Goal: Use online tool/utility: Utilize a website feature to perform a specific function

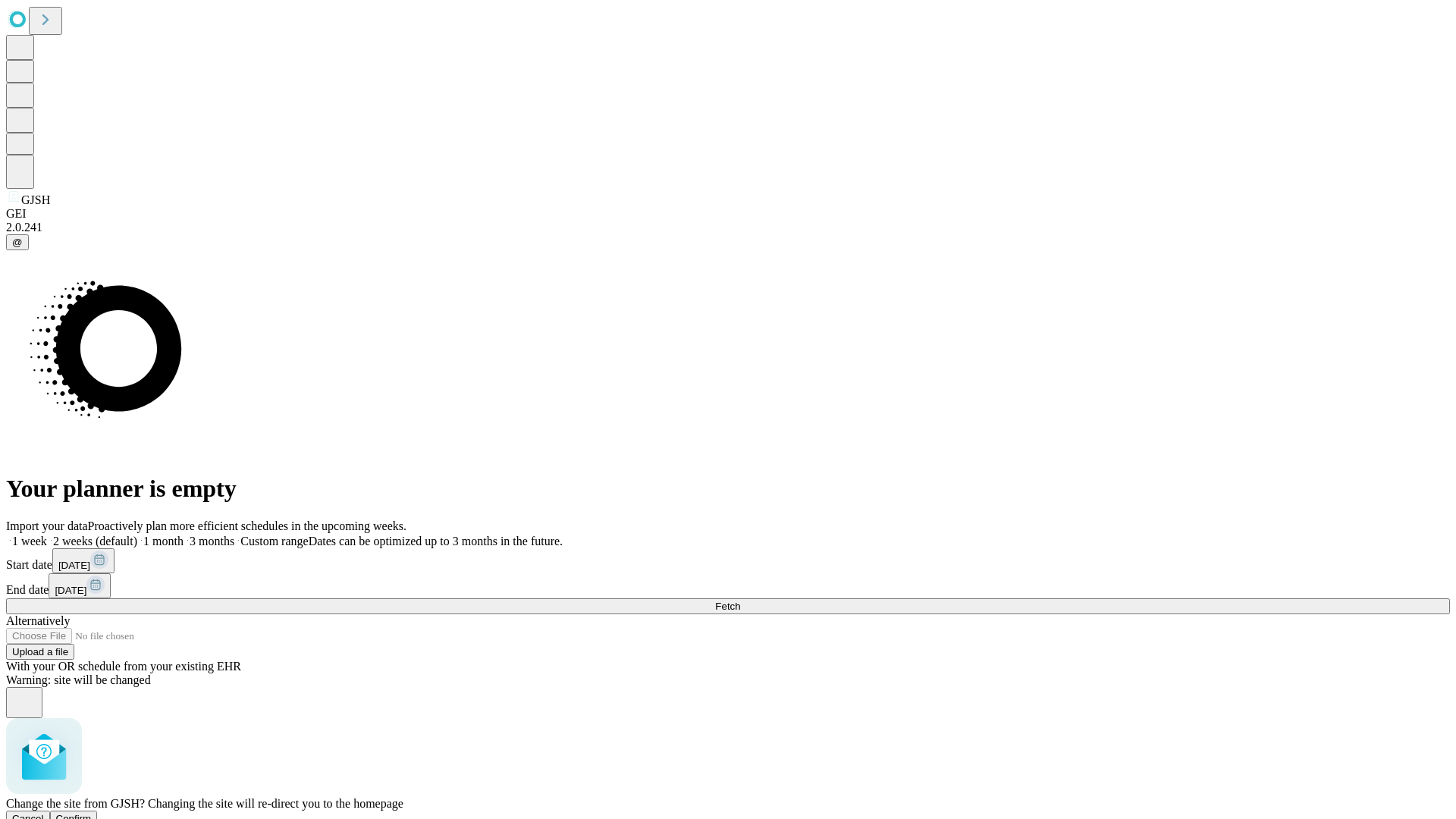
click at [92, 812] on span "Confirm" at bounding box center [74, 818] width 36 height 12
click at [137, 535] on label "2 weeks (default)" at bounding box center [92, 541] width 90 height 13
click at [740, 600] on span "Fetch" at bounding box center [728, 606] width 25 height 12
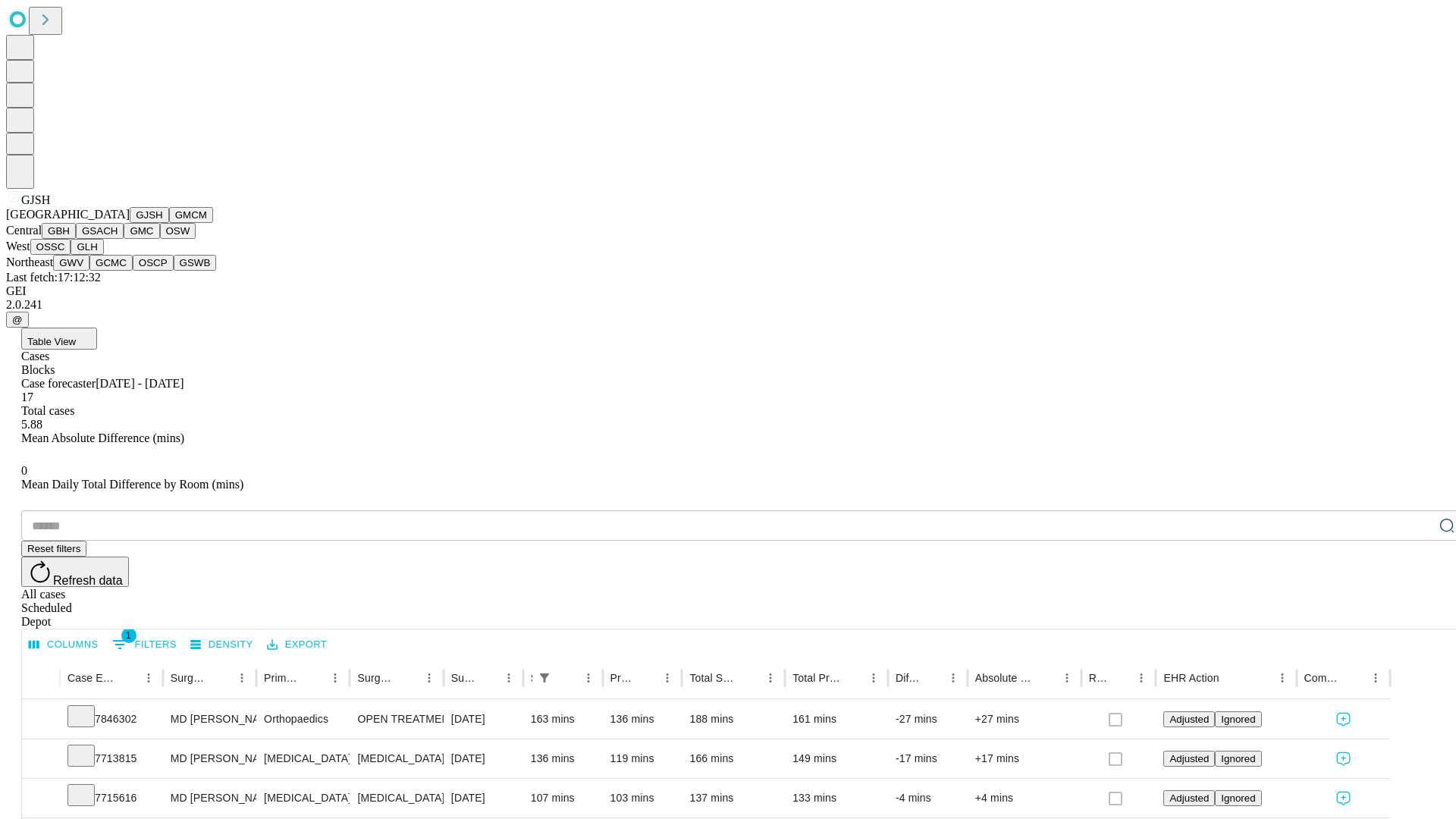
click at [169, 222] on button "GMCM" at bounding box center [191, 215] width 44 height 15
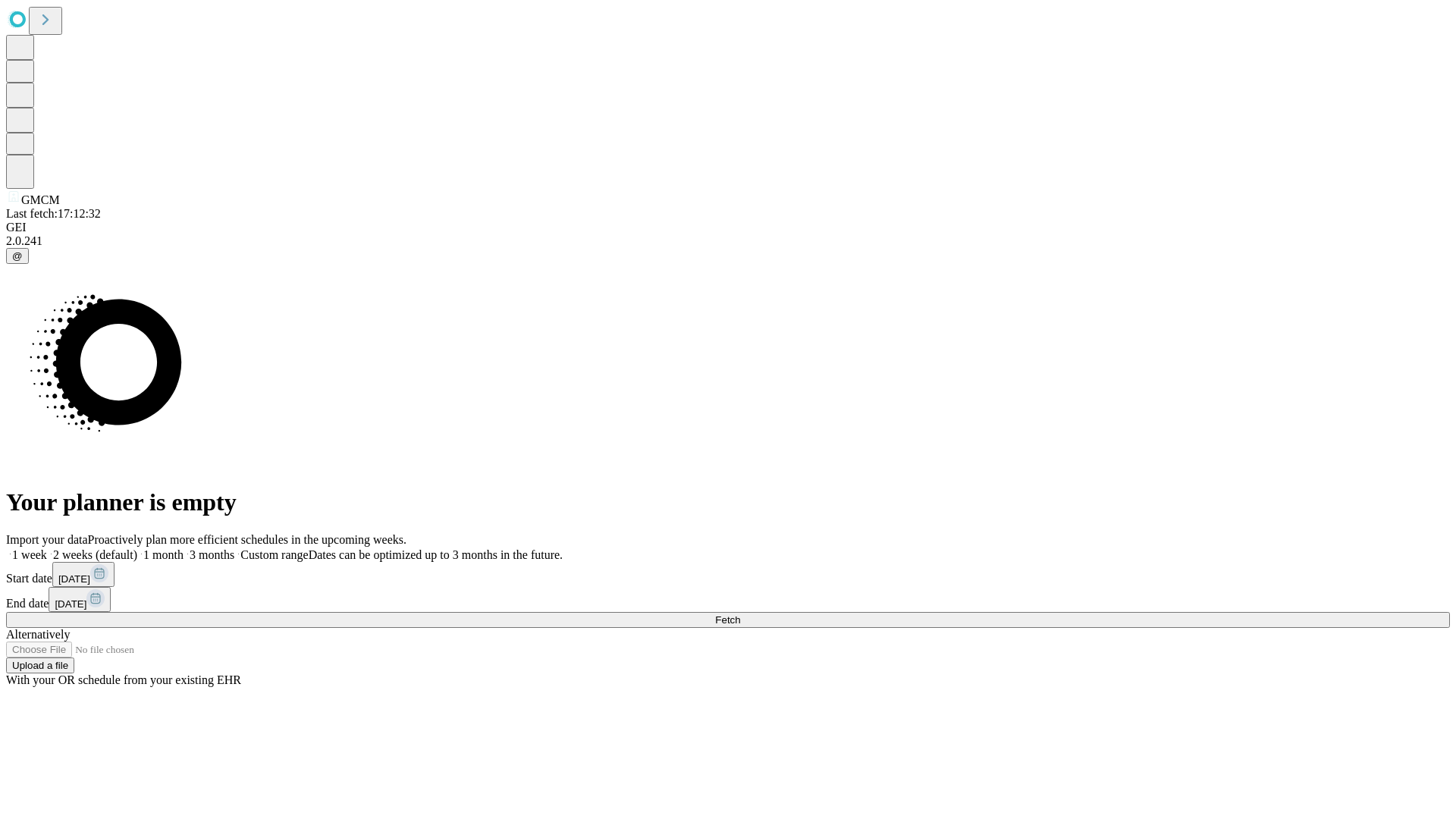
click at [137, 548] on label "2 weeks (default)" at bounding box center [92, 554] width 90 height 13
click at [740, 614] on span "Fetch" at bounding box center [728, 620] width 25 height 12
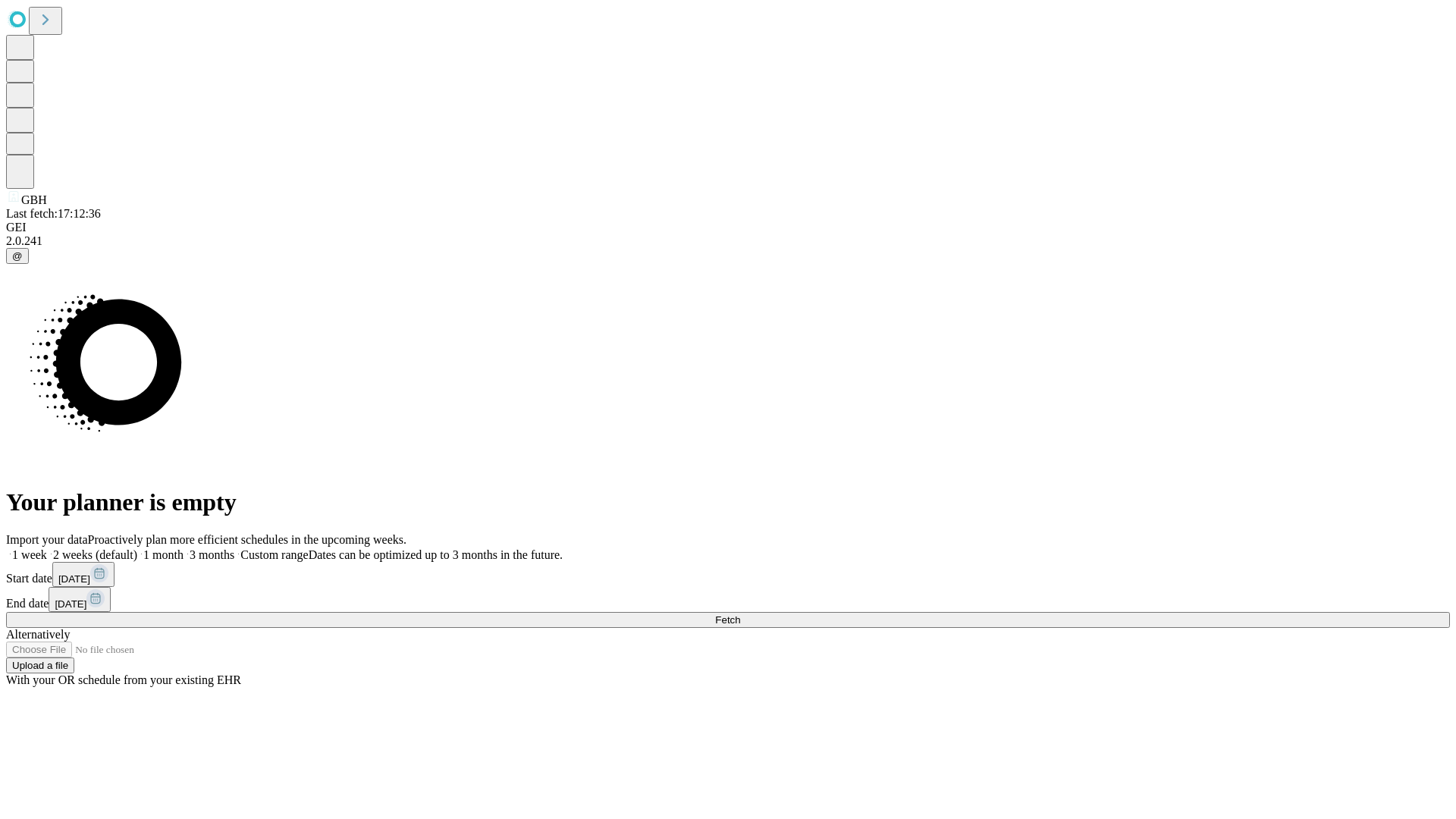
click at [137, 548] on label "2 weeks (default)" at bounding box center [92, 554] width 90 height 13
click at [740, 614] on span "Fetch" at bounding box center [728, 620] width 25 height 12
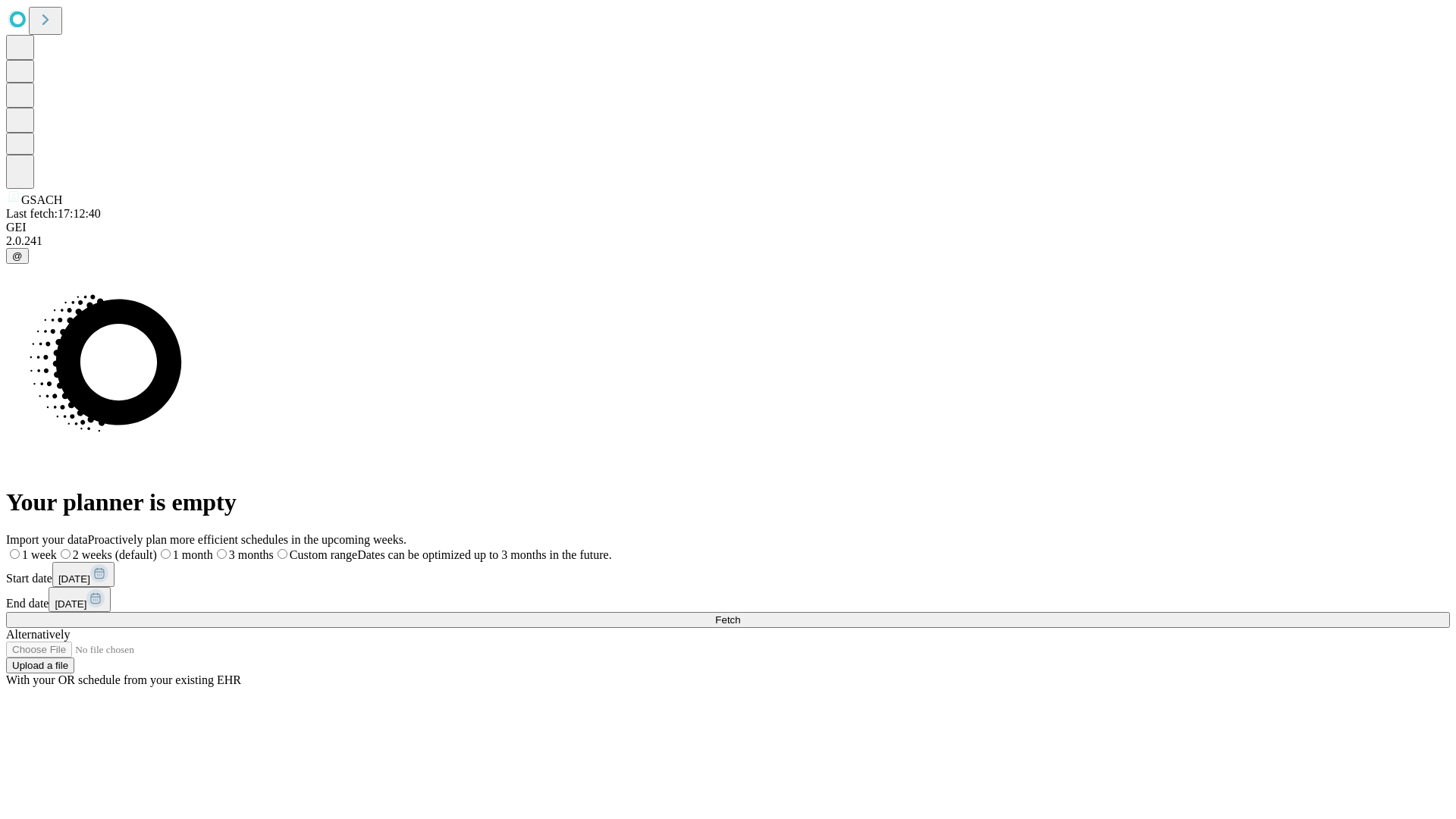
click at [157, 548] on label "2 weeks (default)" at bounding box center [106, 554] width 100 height 13
click at [740, 614] on span "Fetch" at bounding box center [728, 620] width 25 height 12
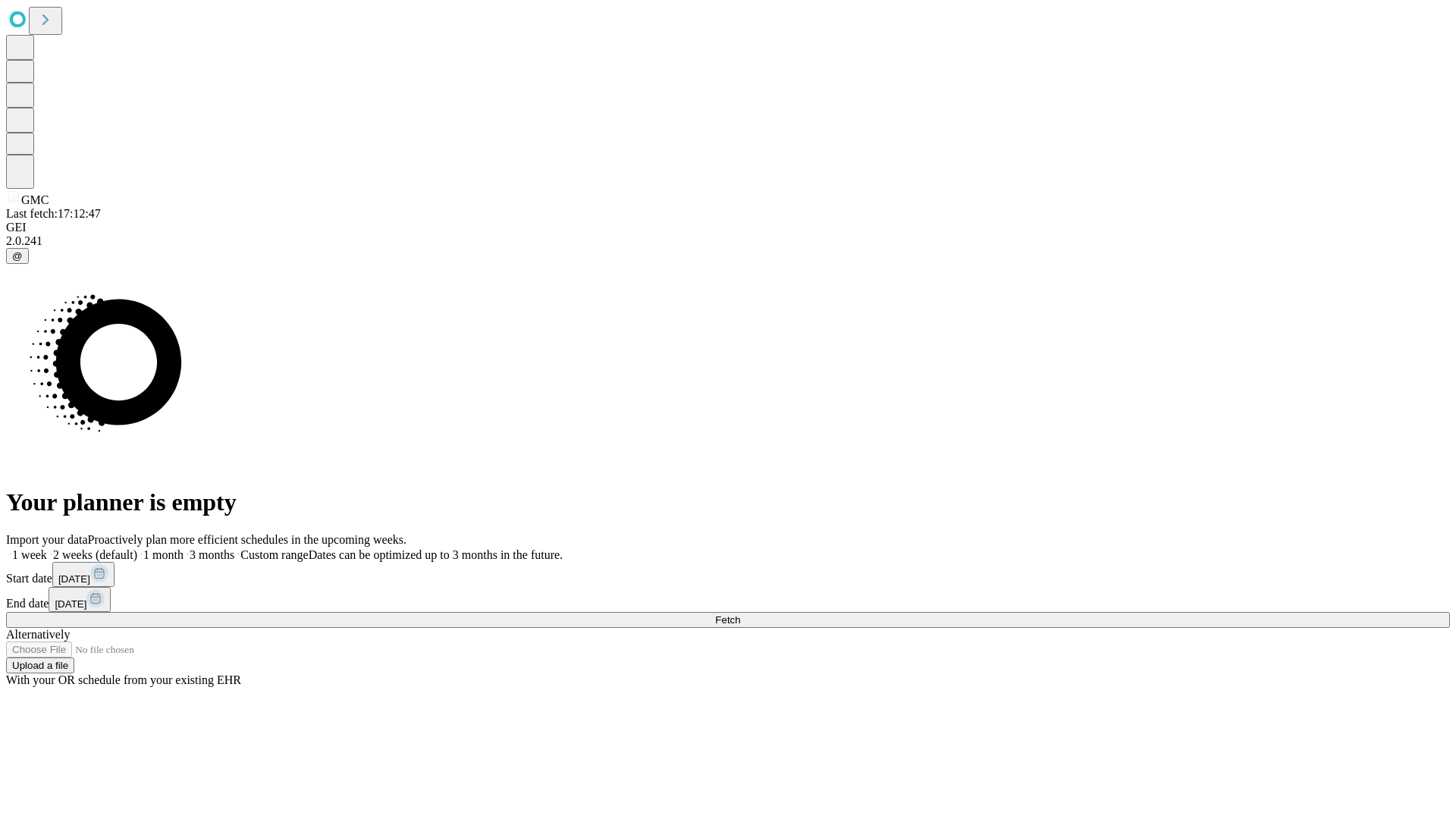
click at [740, 614] on span "Fetch" at bounding box center [728, 620] width 25 height 12
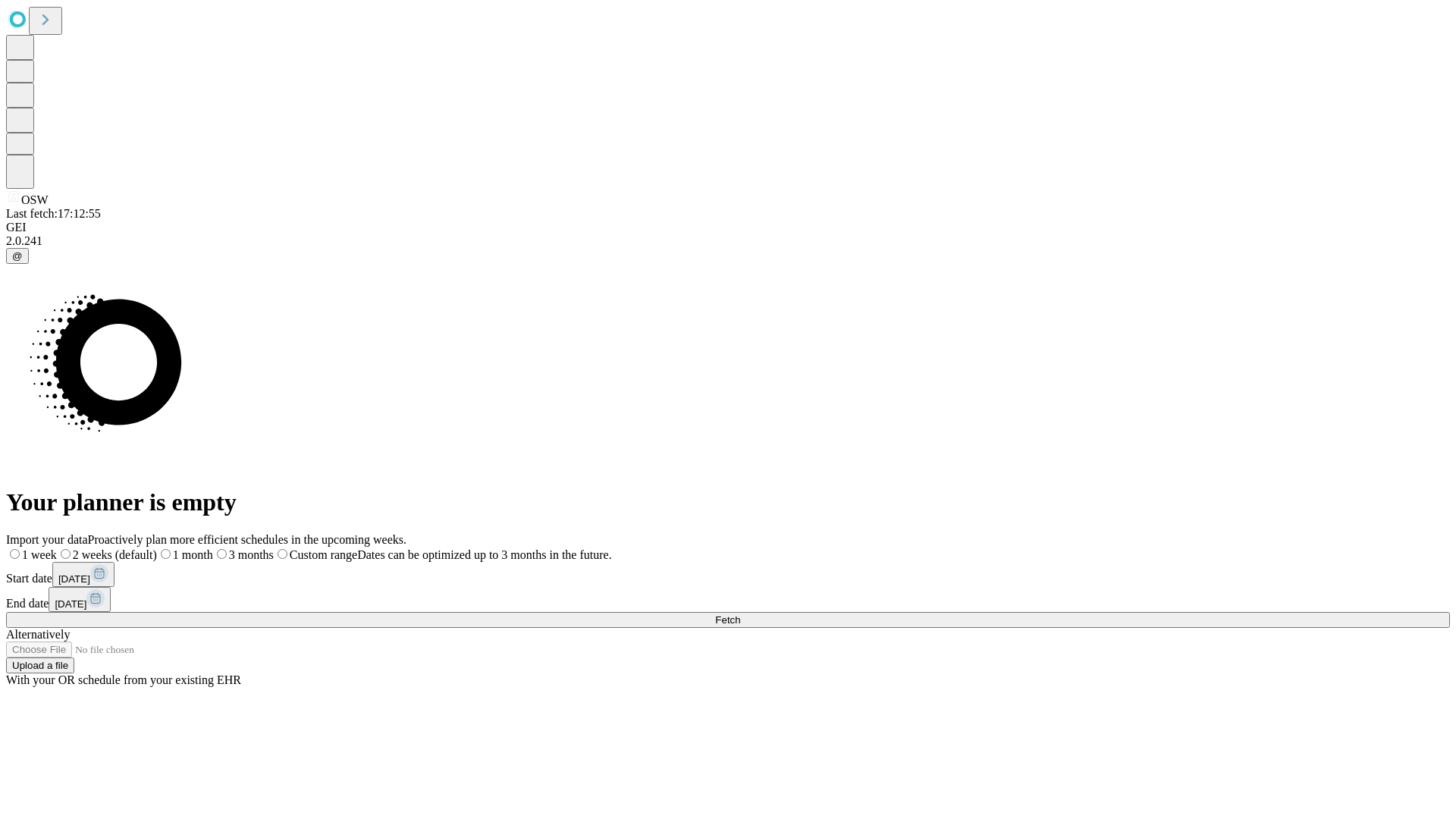
click at [740, 614] on span "Fetch" at bounding box center [728, 620] width 25 height 12
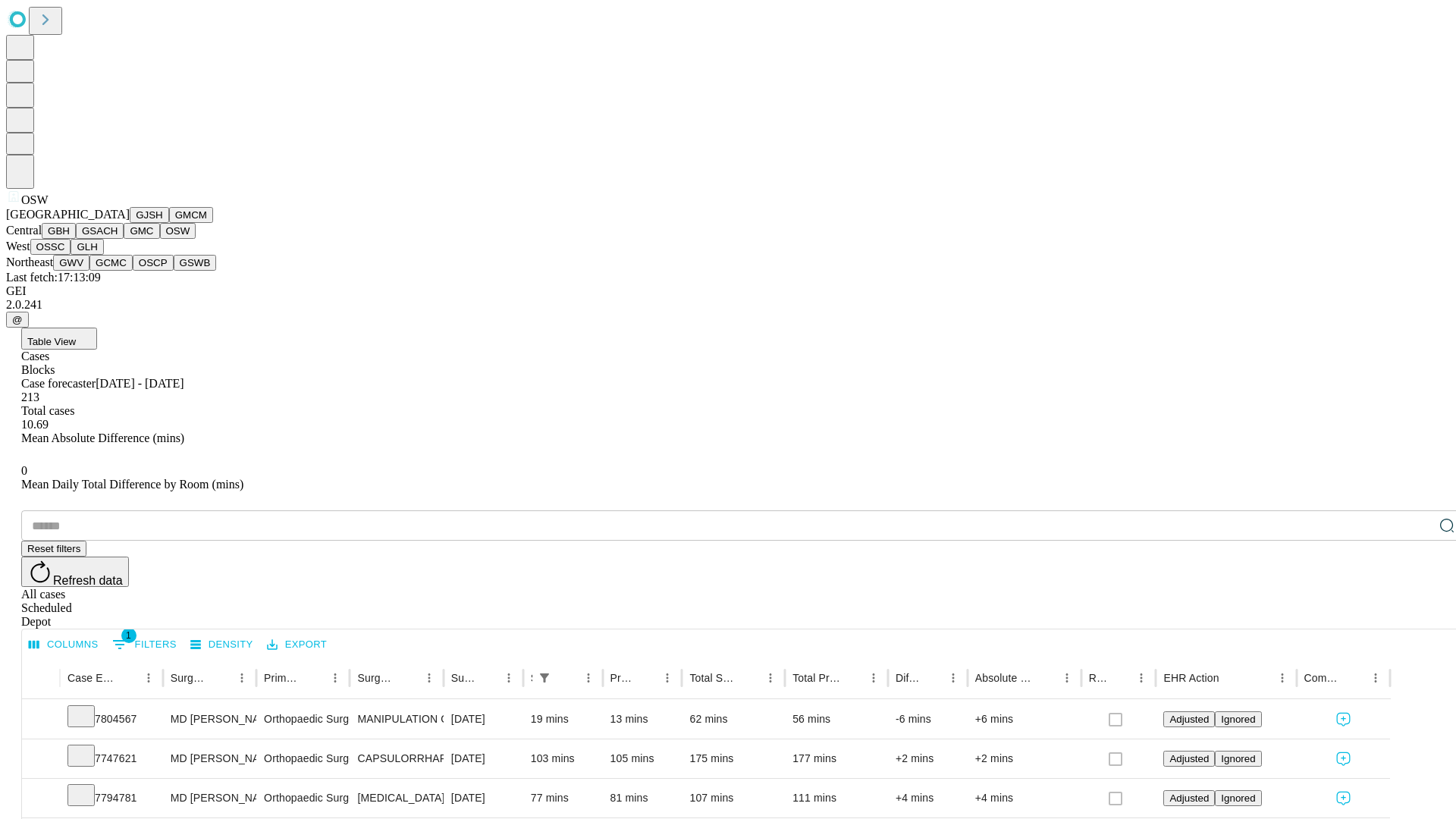
click at [72, 254] on button "OSSC" at bounding box center [50, 247] width 41 height 15
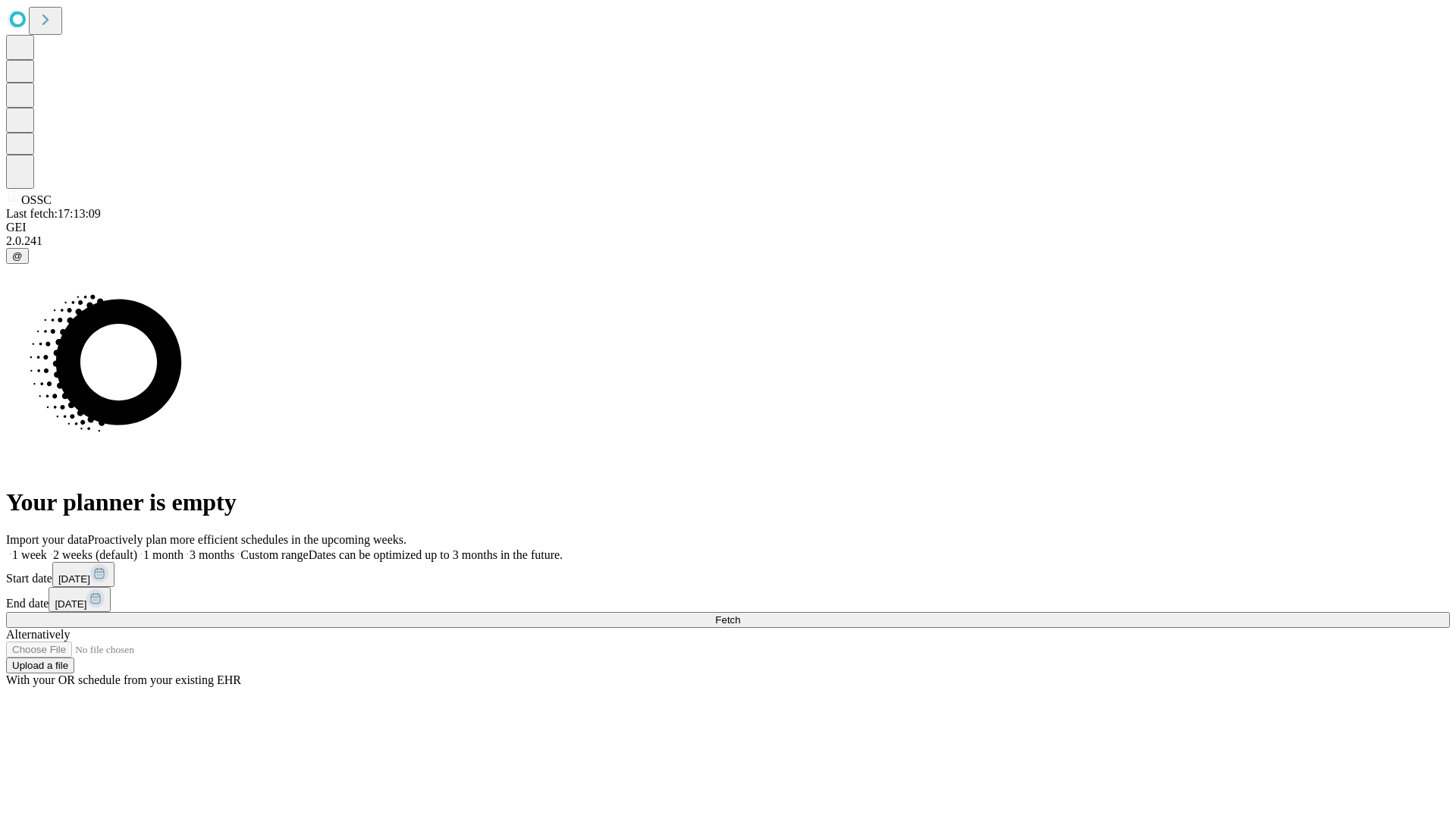
click at [137, 548] on label "2 weeks (default)" at bounding box center [92, 554] width 90 height 13
click at [740, 614] on span "Fetch" at bounding box center [728, 620] width 25 height 12
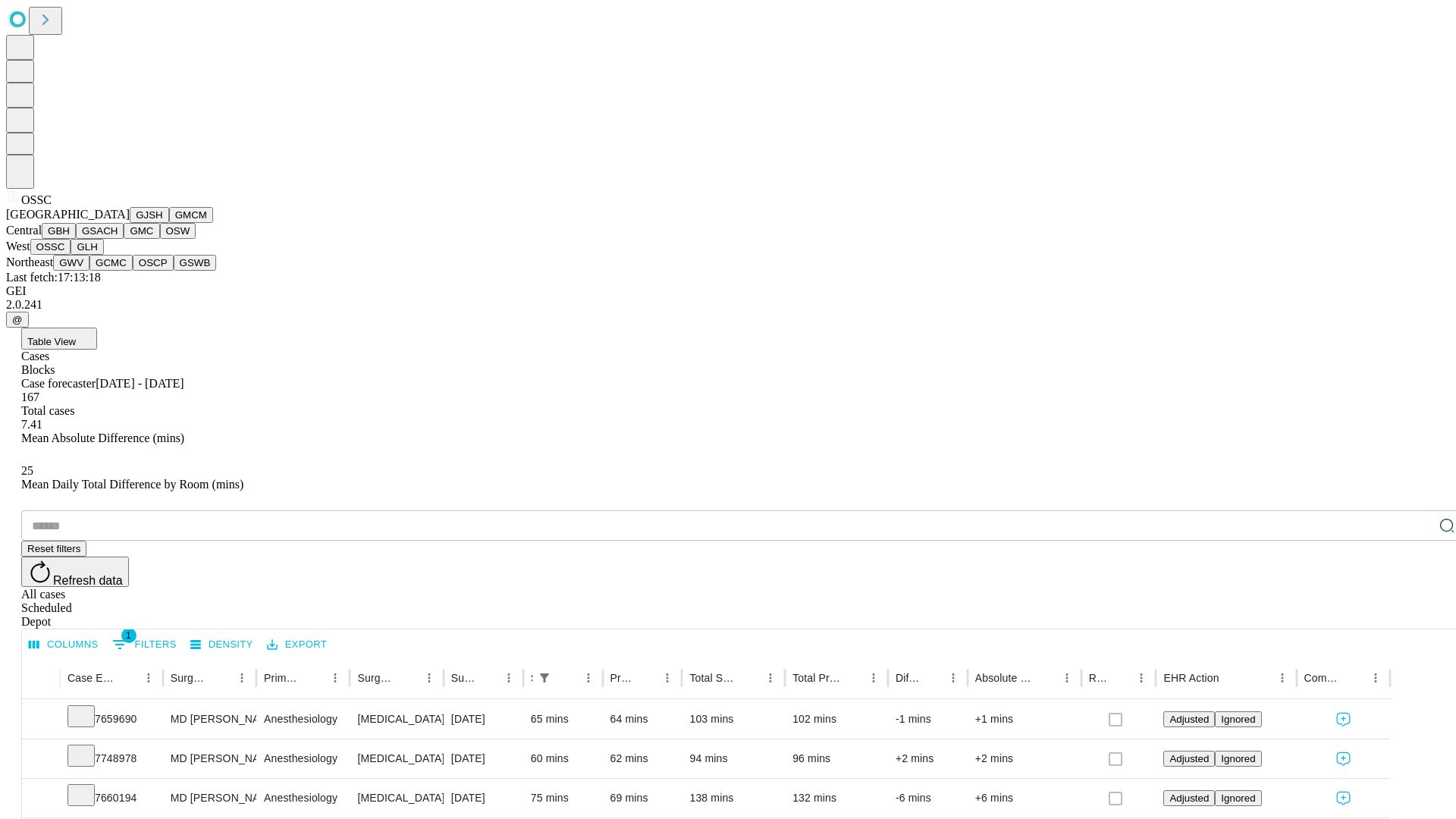
click at [104, 254] on button "GLH" at bounding box center [87, 247] width 33 height 15
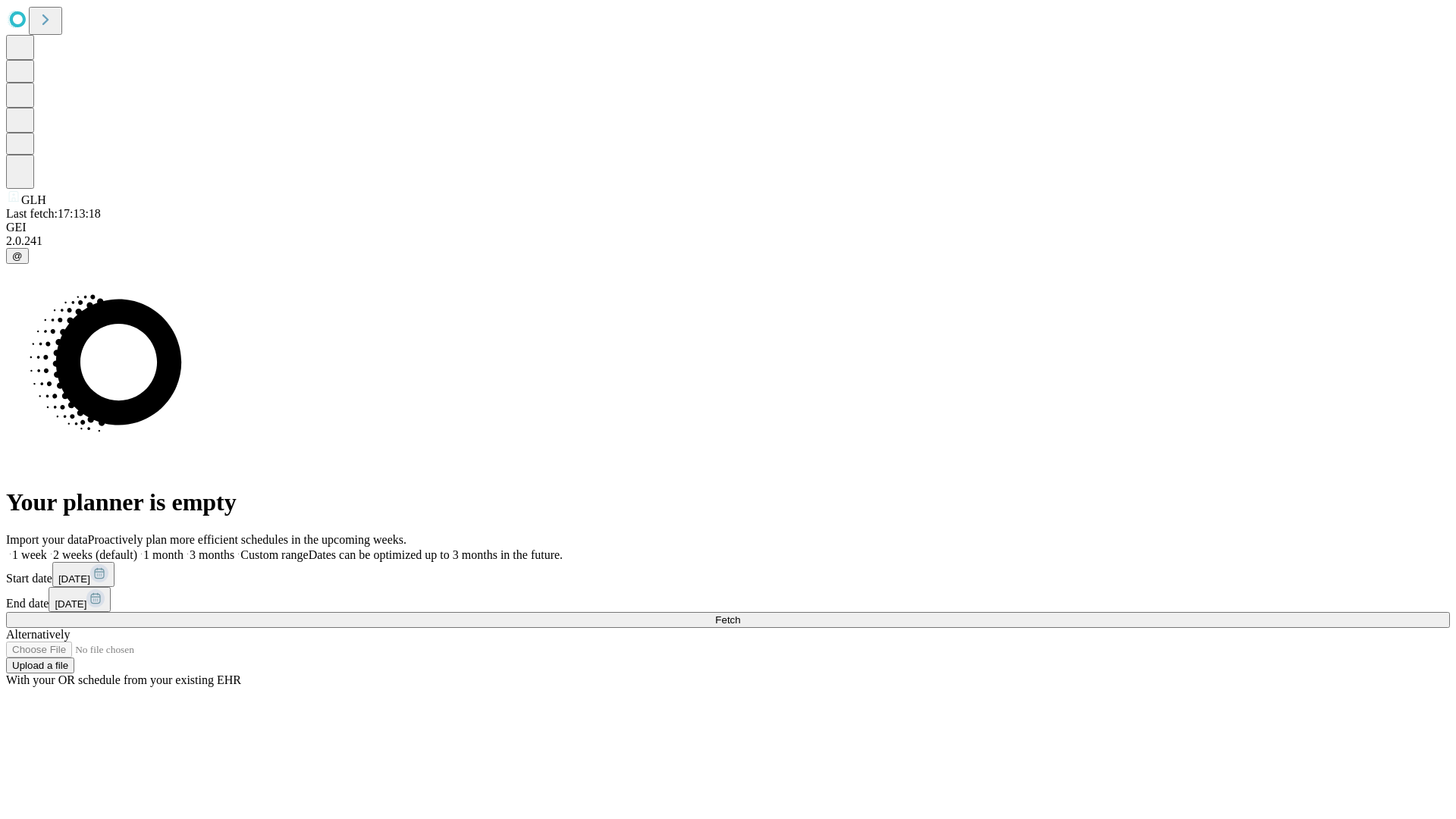
click at [137, 548] on label "2 weeks (default)" at bounding box center [92, 554] width 90 height 13
click at [740, 614] on span "Fetch" at bounding box center [728, 620] width 25 height 12
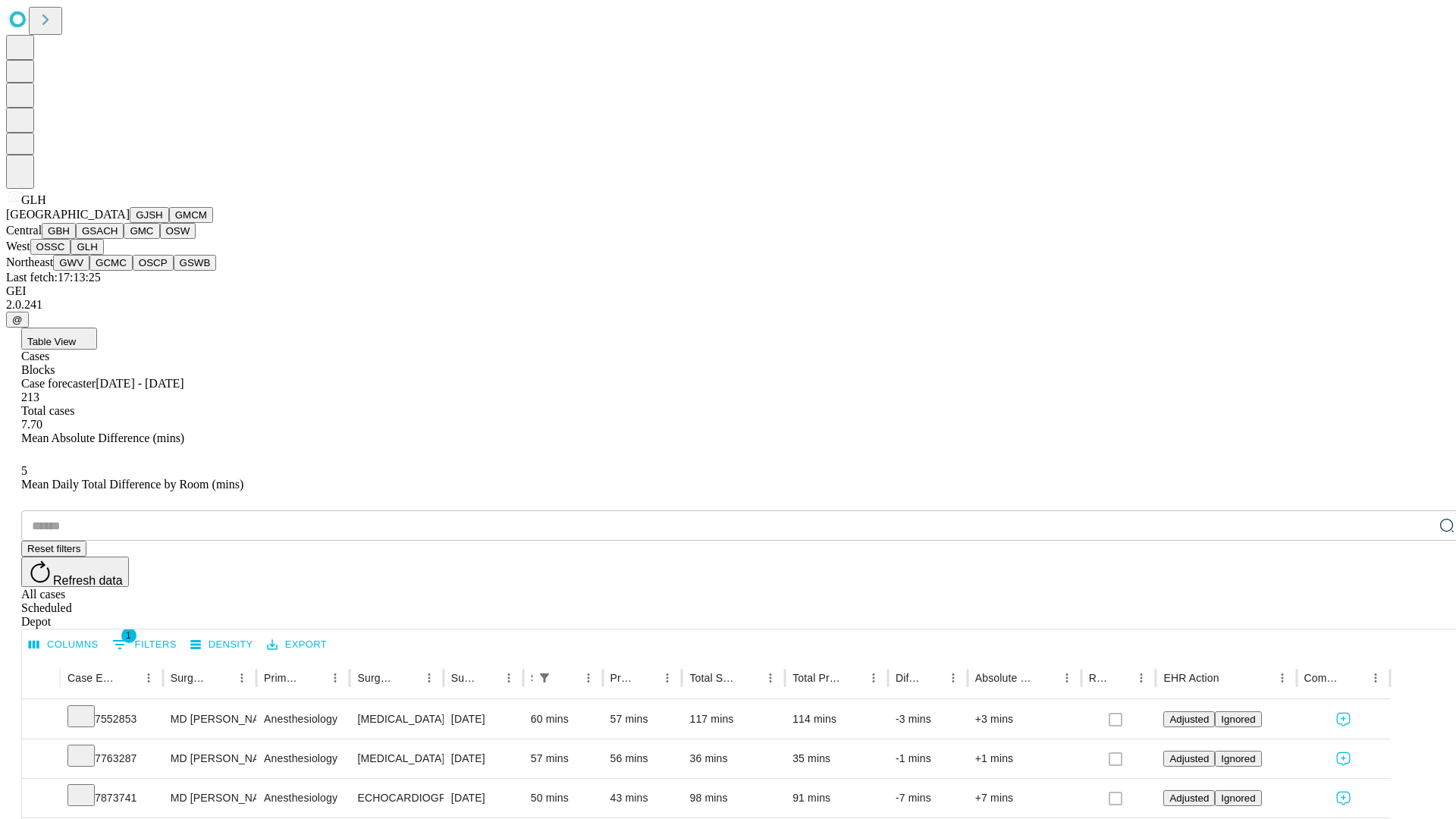
click at [90, 271] on button "GWV" at bounding box center [72, 262] width 37 height 15
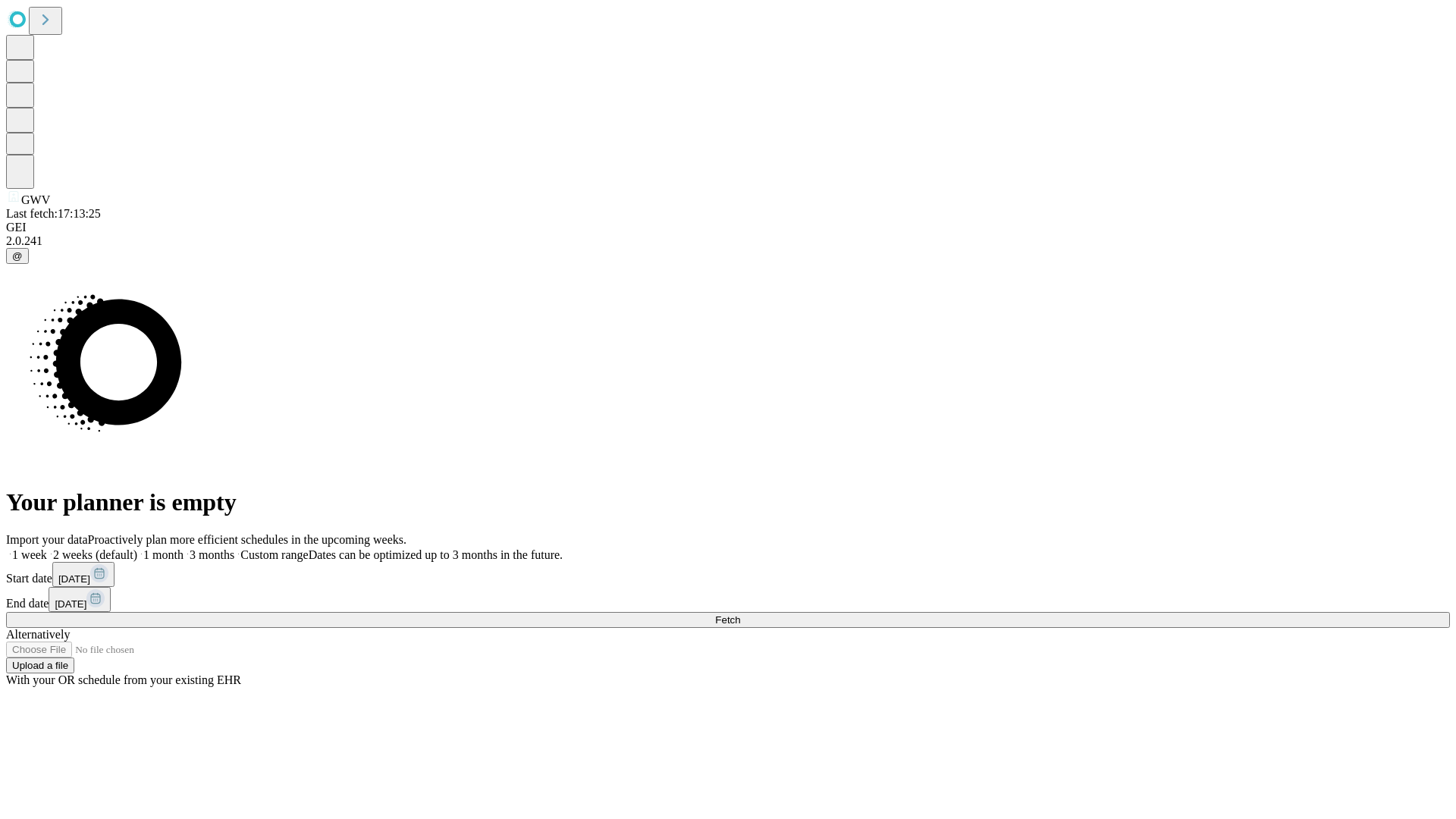
click at [137, 548] on label "2 weeks (default)" at bounding box center [92, 554] width 90 height 13
click at [740, 614] on span "Fetch" at bounding box center [728, 620] width 25 height 12
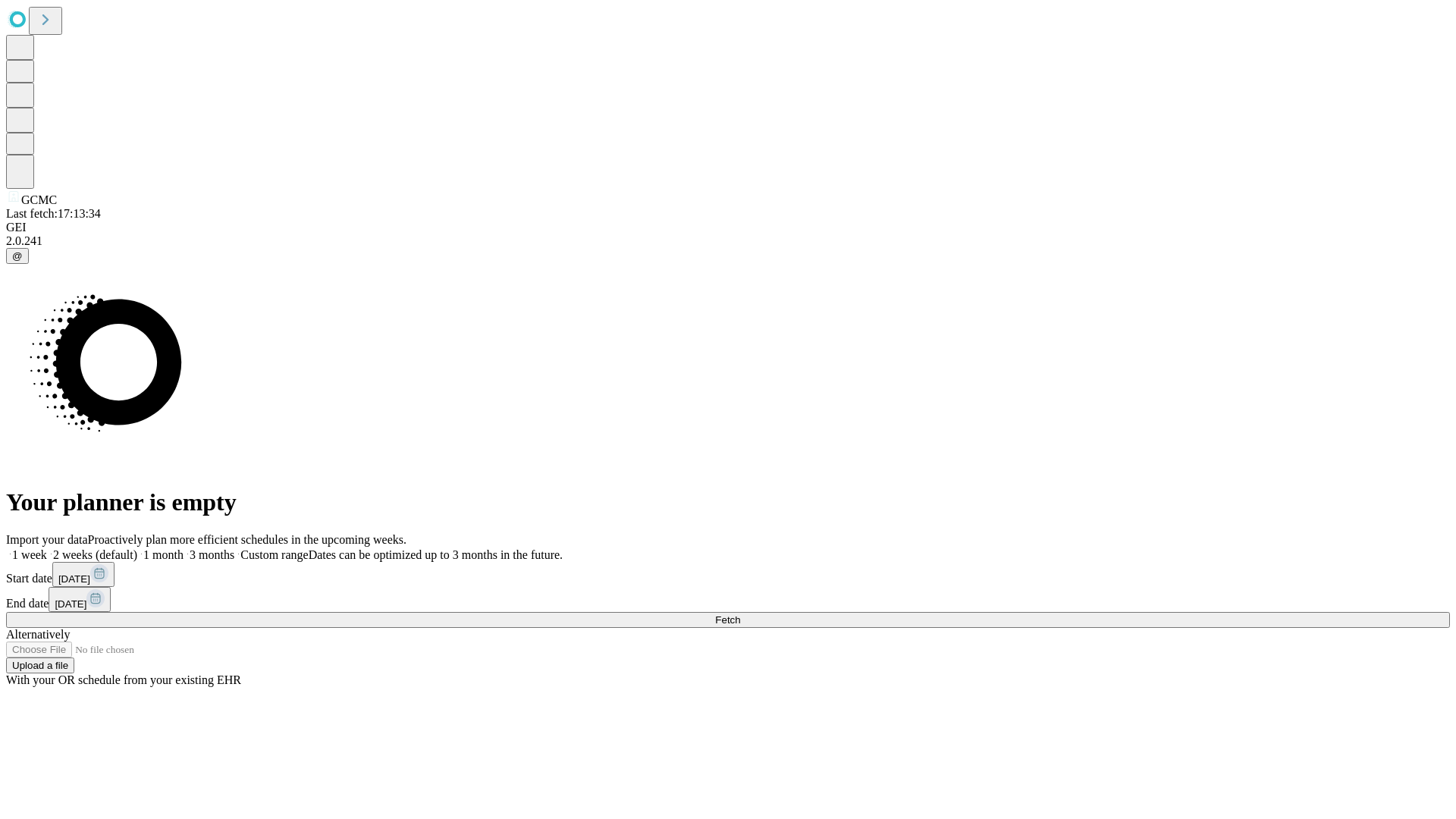
click at [137, 548] on label "2 weeks (default)" at bounding box center [92, 554] width 90 height 13
click at [740, 614] on span "Fetch" at bounding box center [728, 620] width 25 height 12
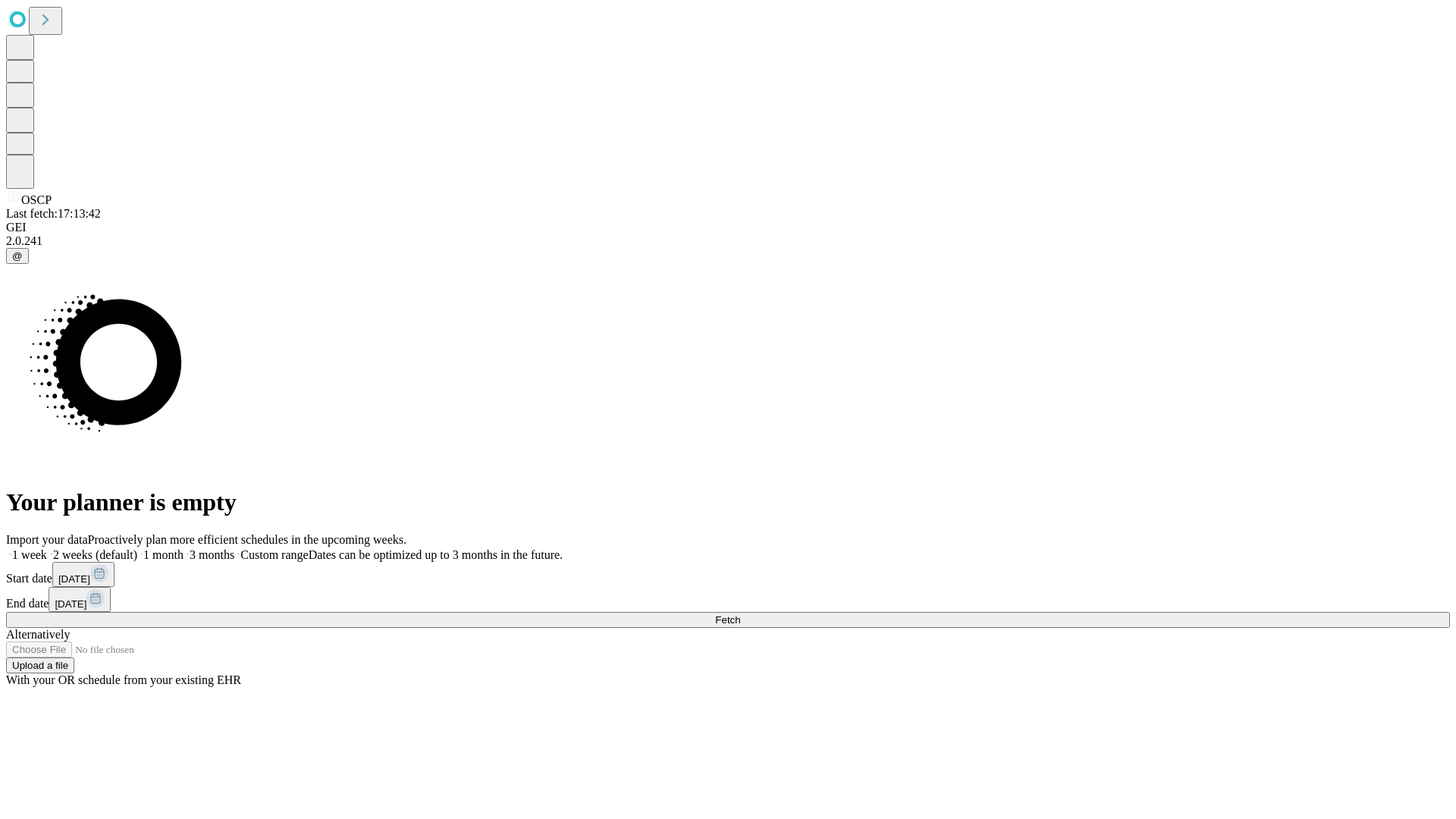
click at [137, 548] on label "2 weeks (default)" at bounding box center [92, 554] width 90 height 13
click at [740, 614] on span "Fetch" at bounding box center [728, 620] width 25 height 12
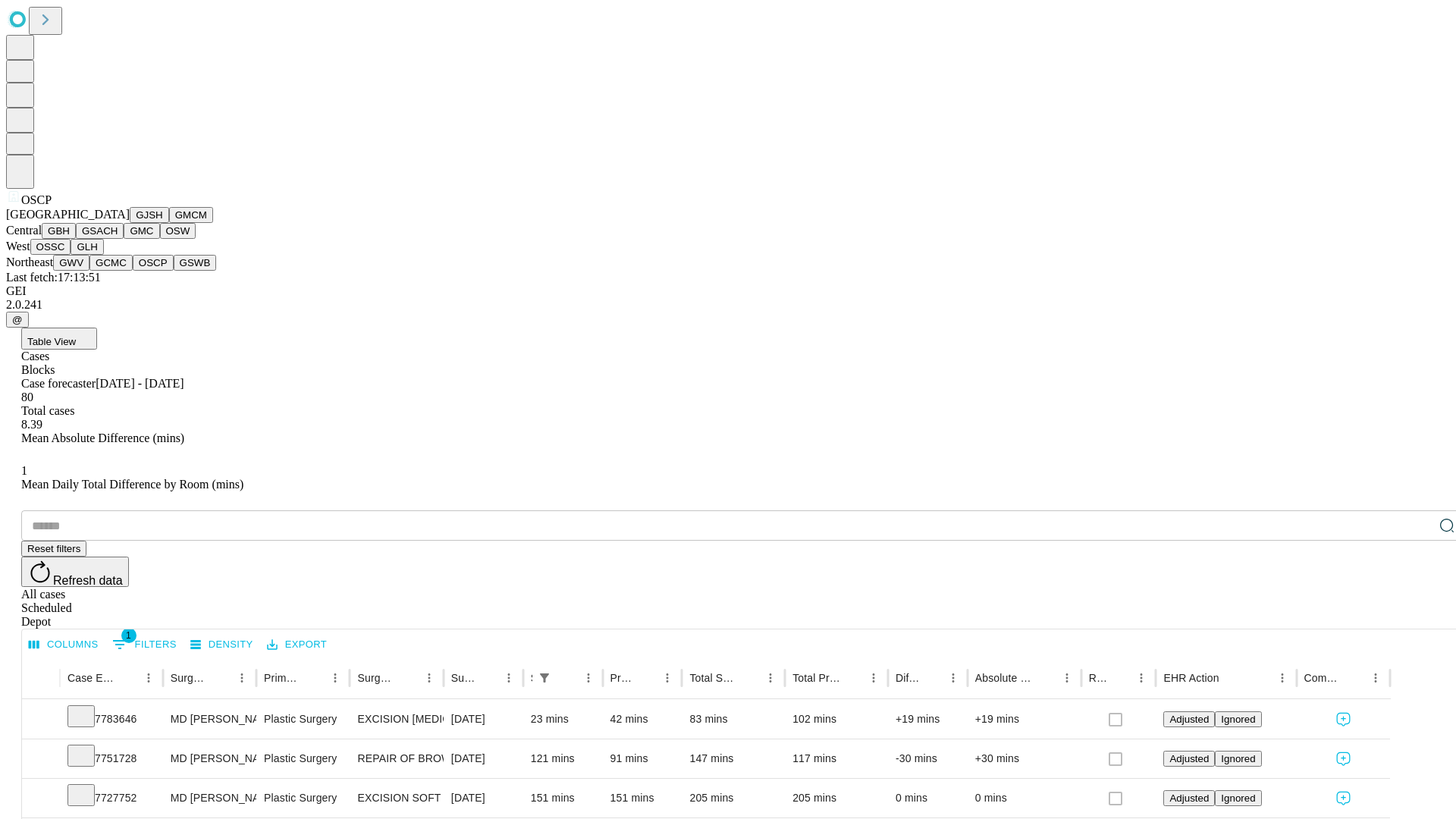
click at [174, 271] on button "GSWB" at bounding box center [195, 262] width 44 height 15
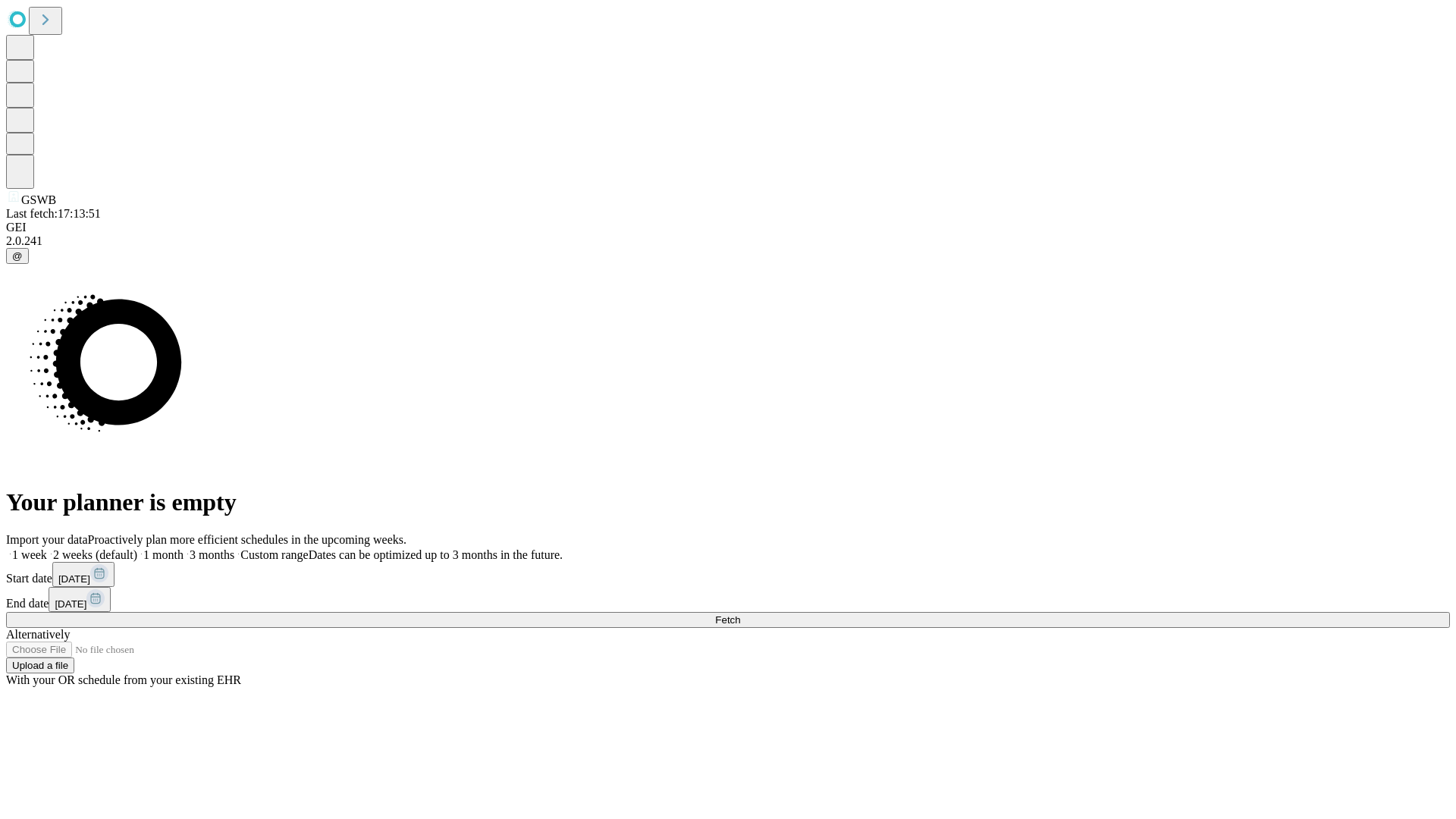
click at [740, 614] on span "Fetch" at bounding box center [728, 620] width 25 height 12
